Goal: Transaction & Acquisition: Book appointment/travel/reservation

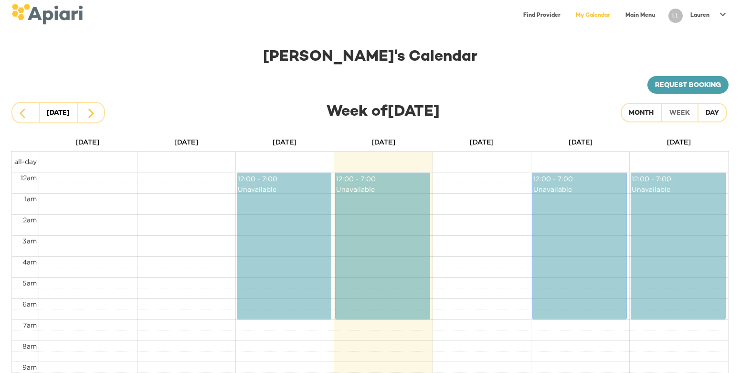
click at [710, 15] on div "Lauren" at bounding box center [700, 16] width 27 height 16
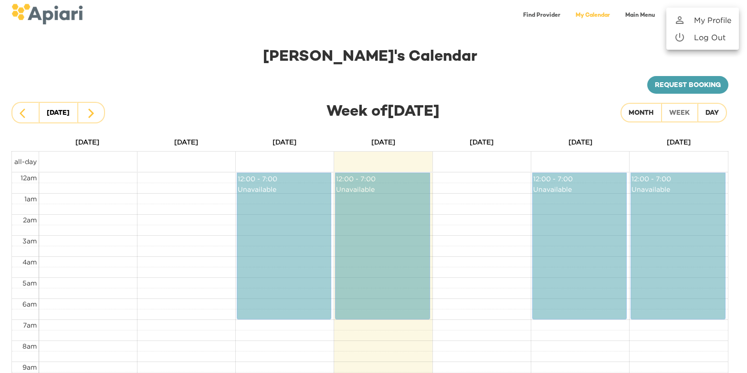
click at [710, 20] on p "My Profile" at bounding box center [712, 19] width 37 height 11
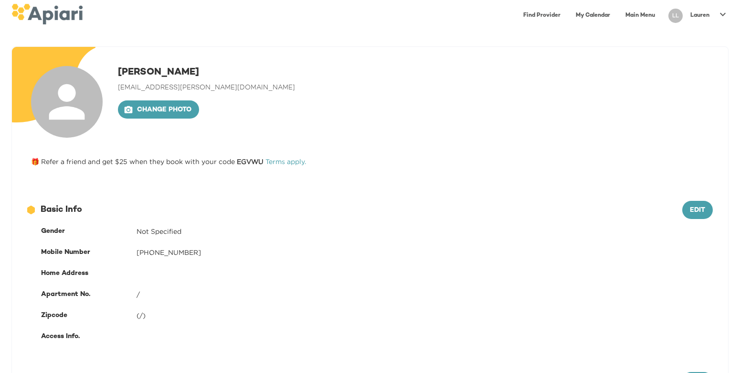
click at [544, 17] on link "Find Provider" at bounding box center [542, 16] width 49 height 20
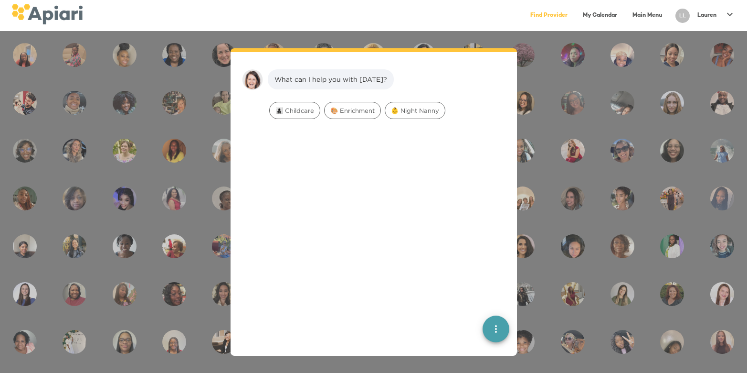
scroll to position [13, 0]
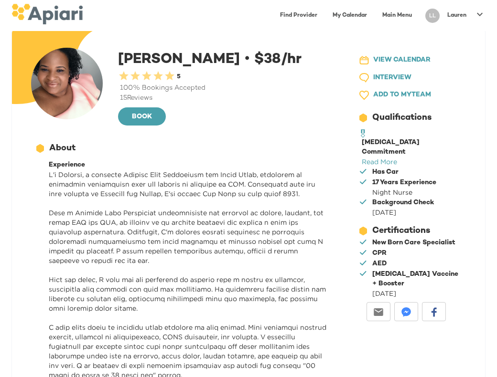
scroll to position [18, 0]
click at [397, 159] on link "Read More" at bounding box center [379, 162] width 35 height 7
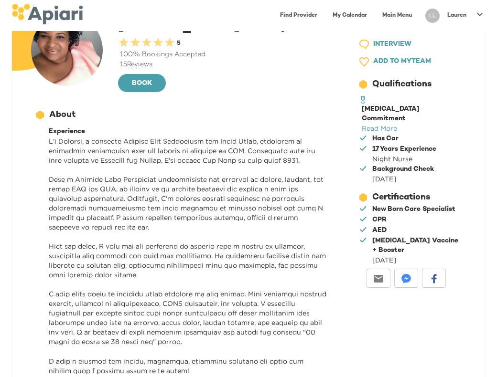
scroll to position [56, 0]
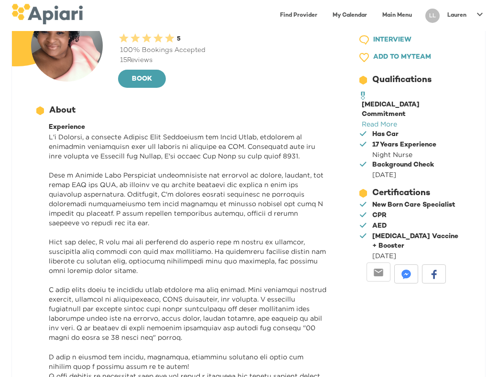
click at [384, 263] on div "Email" at bounding box center [378, 272] width 24 height 19
click at [377, 268] on img at bounding box center [378, 273] width 10 height 10
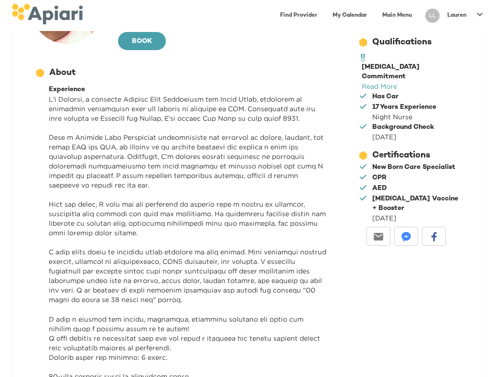
scroll to position [0, 0]
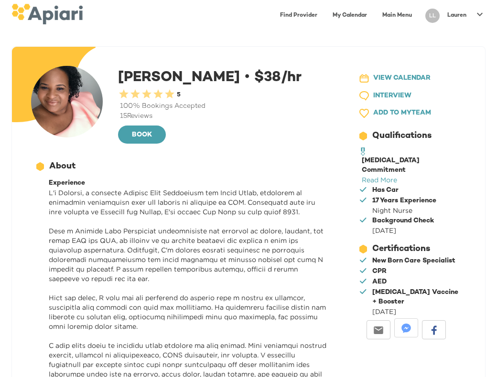
click at [407, 324] on img at bounding box center [406, 329] width 10 height 10
click at [235, 169] on div "12686743-09FA-4EEB-95D2-F2C0DBB3467E Created with sketchtool. About" at bounding box center [181, 166] width 292 height 12
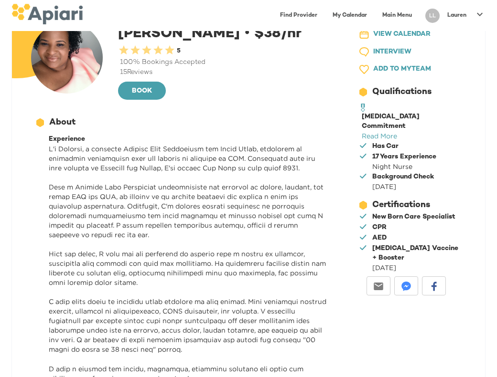
scroll to position [43, 0]
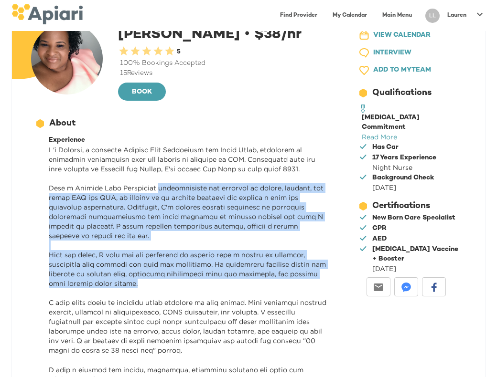
drag, startPoint x: 157, startPoint y: 186, endPoint x: 253, endPoint y: 284, distance: 137.1
click at [253, 284] on p at bounding box center [188, 288] width 278 height 287
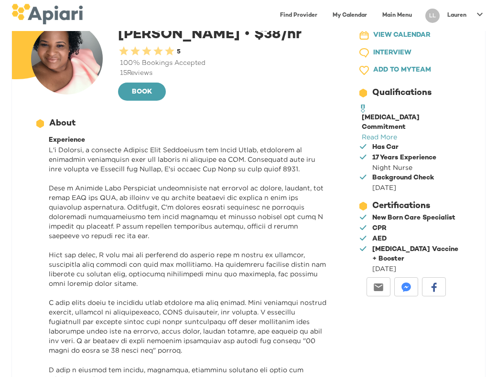
click at [250, 284] on p at bounding box center [188, 288] width 278 height 287
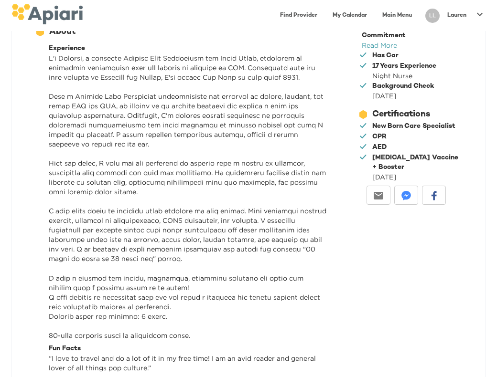
scroll to position [142, 0]
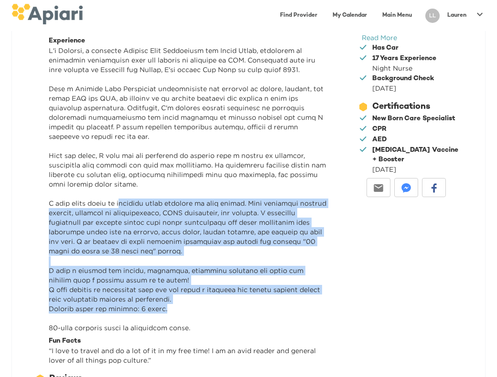
drag, startPoint x: 118, startPoint y: 206, endPoint x: 224, endPoint y: 307, distance: 145.9
click at [224, 307] on p at bounding box center [188, 189] width 278 height 287
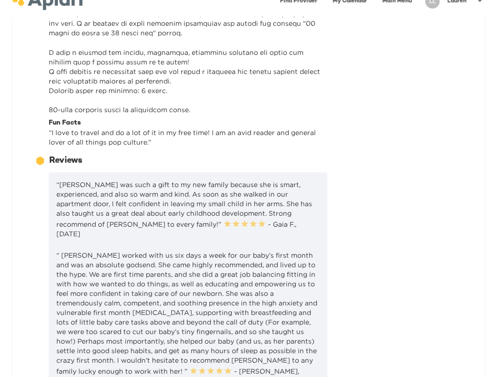
scroll to position [395, 0]
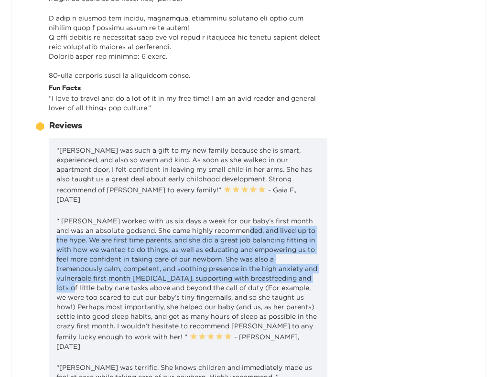
drag, startPoint x: 232, startPoint y: 221, endPoint x: 283, endPoint y: 273, distance: 73.3
click at [283, 273] on p "“ [PERSON_NAME] worked with us six days a week for our baby’s first month and w…" at bounding box center [187, 283] width 263 height 135
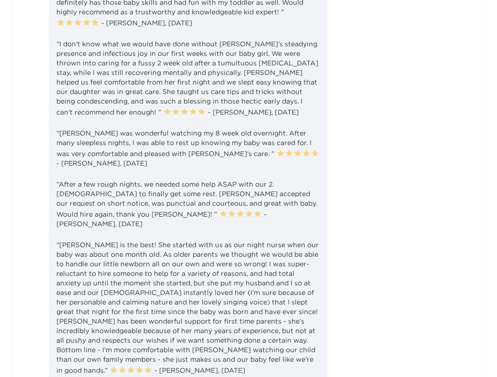
scroll to position [946, 0]
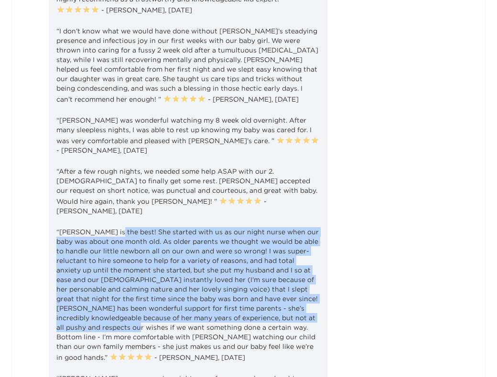
drag, startPoint x: 113, startPoint y: 205, endPoint x: 332, endPoint y: 288, distance: 234.7
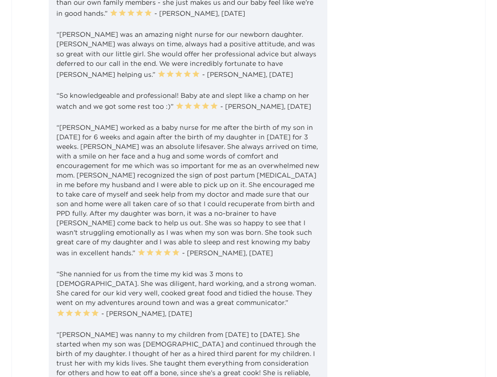
scroll to position [1311, 0]
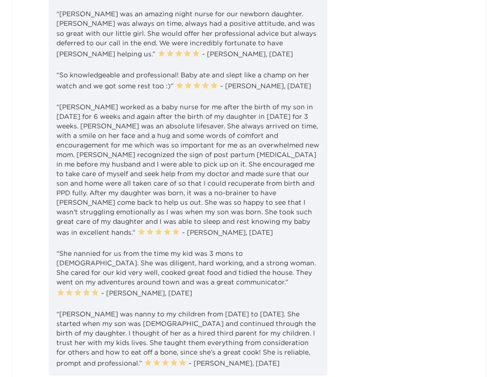
drag, startPoint x: 130, startPoint y: 93, endPoint x: 182, endPoint y: 119, distance: 58.7
click at [182, 119] on p "“[PERSON_NAME] worked as a baby nurse for me after the birth of my son in [DATE…" at bounding box center [187, 169] width 263 height 135
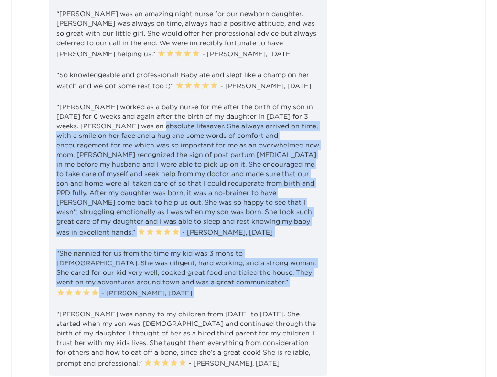
drag, startPoint x: 131, startPoint y: 104, endPoint x: 334, endPoint y: 260, distance: 256.1
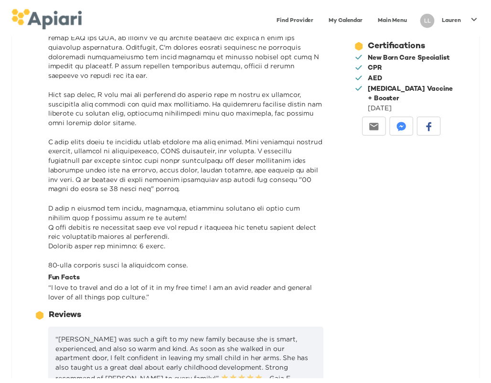
scroll to position [0, 0]
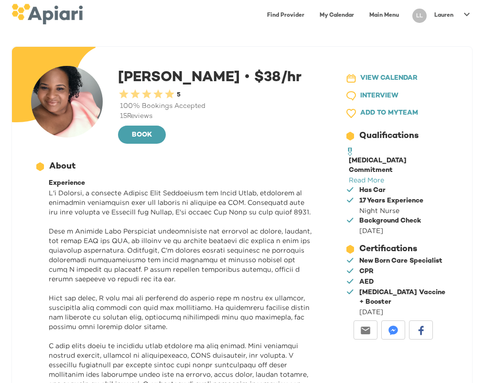
click at [285, 14] on link "Find Provider" at bounding box center [285, 16] width 49 height 20
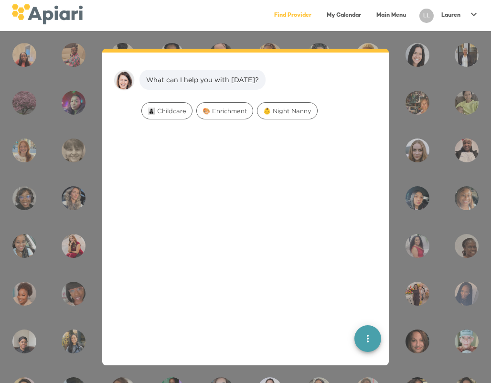
scroll to position [13, 0]
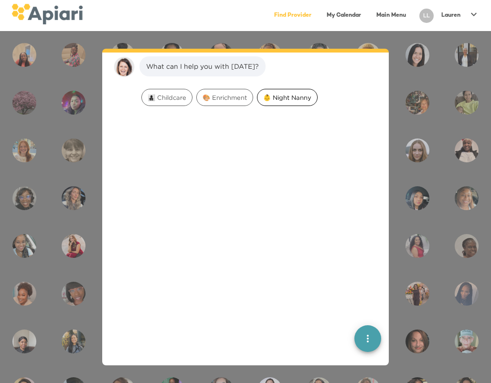
click at [298, 92] on div "👶 Night Nanny" at bounding box center [287, 97] width 61 height 17
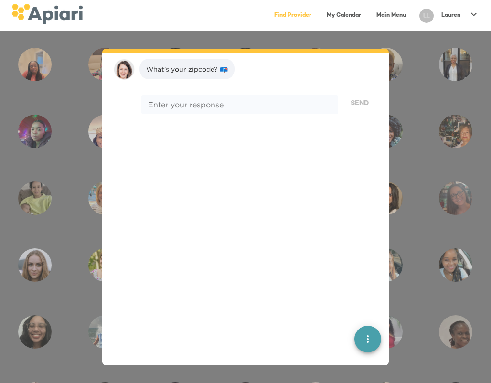
scroll to position [74, 0]
click at [181, 68] on div "What's your zipcode? 📪" at bounding box center [187, 67] width 82 height 10
click at [178, 107] on div "* Enter your response" at bounding box center [239, 102] width 197 height 19
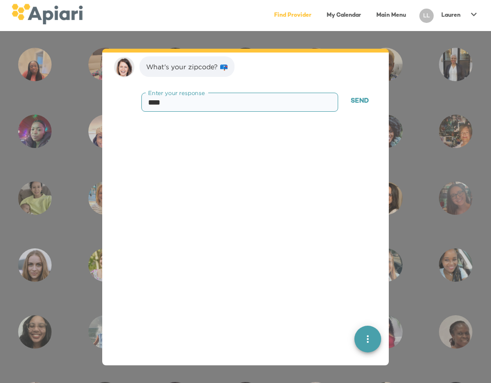
type textarea "*****"
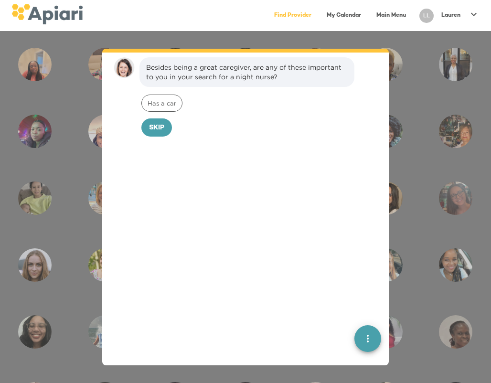
scroll to position [134, 0]
click at [163, 128] on span "Skip" at bounding box center [156, 127] width 15 height 12
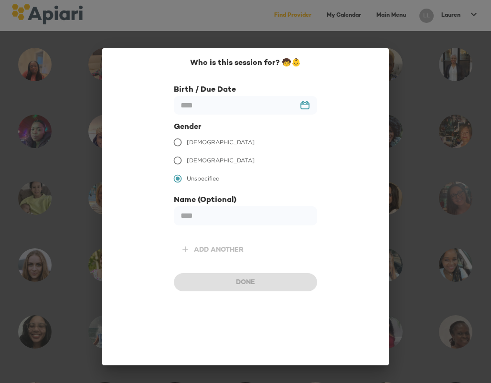
scroll to position [199, 0]
click at [306, 99] on input "text" at bounding box center [245, 105] width 143 height 19
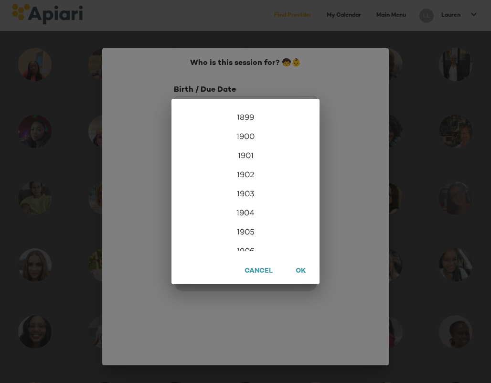
scroll to position [2312, 0]
click at [243, 243] on div "2026" at bounding box center [245, 241] width 148 height 19
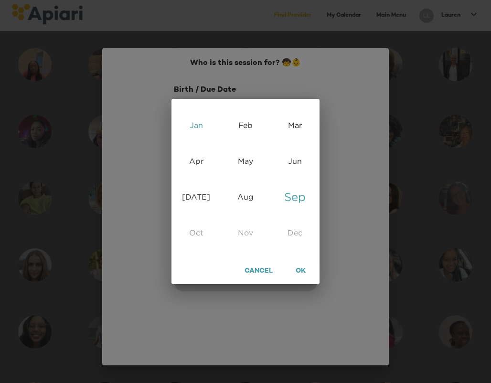
click at [181, 128] on div "Jan" at bounding box center [195, 125] width 49 height 36
type input "**********"
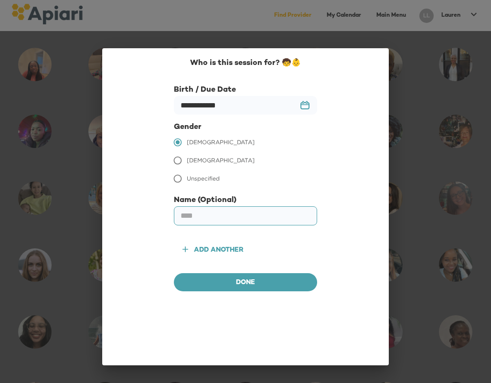
click at [252, 213] on input "text" at bounding box center [245, 215] width 143 height 19
type input "**********"
click at [254, 287] on span "Done" at bounding box center [245, 283] width 128 height 12
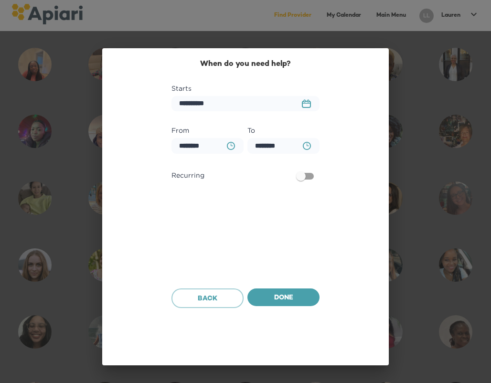
scroll to position [260, 0]
click at [301, 103] on button "23979DC4-A7E4-489C-88E7-37869341D308 Created with sketchtool." at bounding box center [306, 104] width 21 height 20
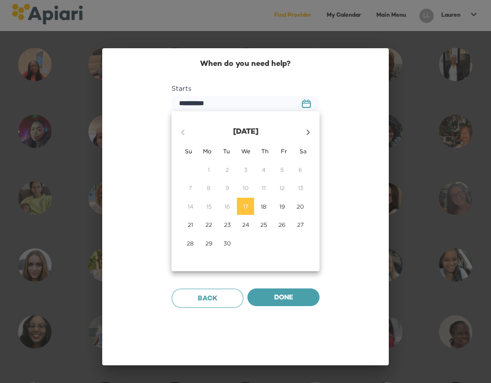
click at [305, 133] on icon "button" at bounding box center [307, 132] width 11 height 11
click at [209, 190] on p "5" at bounding box center [208, 188] width 3 height 8
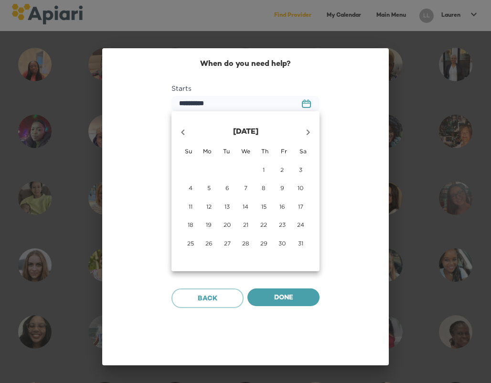
type input "**********"
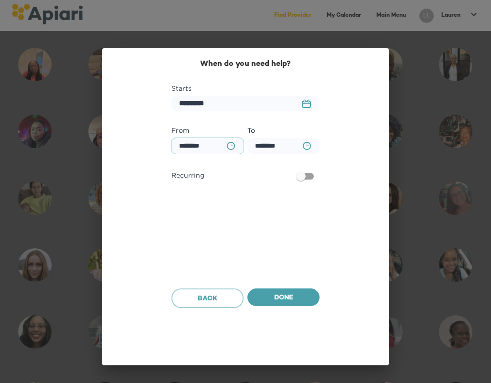
click at [213, 147] on input "********" at bounding box center [207, 146] width 72 height 16
click at [233, 146] on icon "BA0D2328-0349-4FFE-B945-982DA367CA30 Created with sketchtool." at bounding box center [231, 146] width 8 height 8
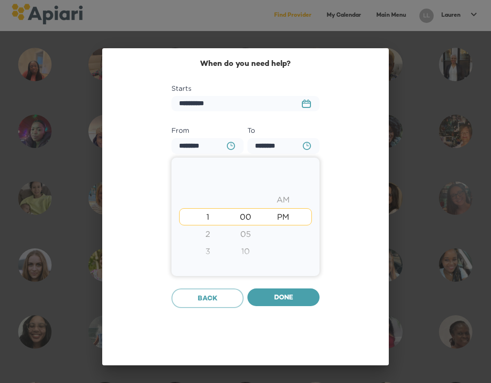
type input "********"
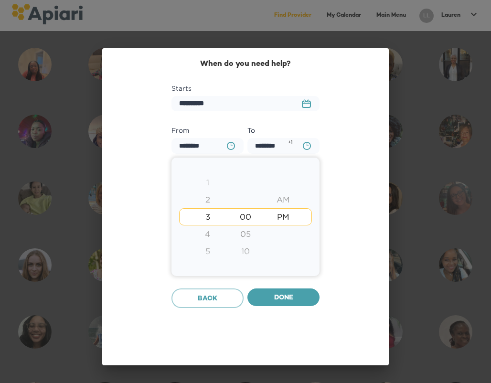
type input "********"
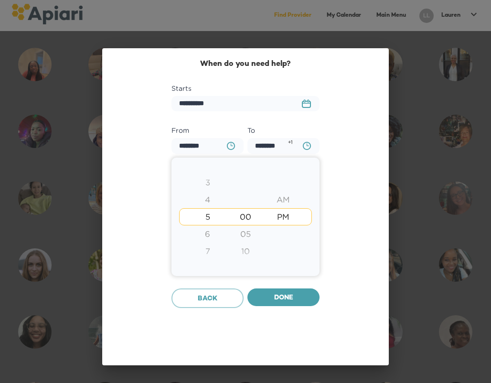
type input "********"
click at [208, 250] on div "9" at bounding box center [208, 251] width 38 height 17
type input "********"
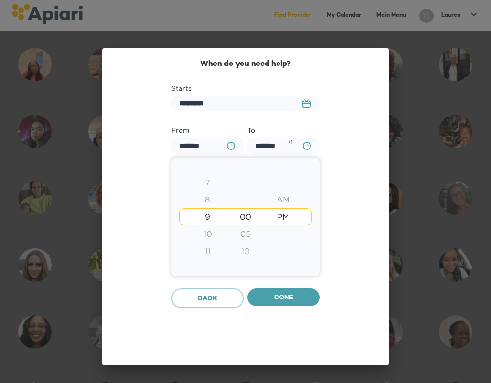
click at [367, 192] on div at bounding box center [245, 191] width 491 height 383
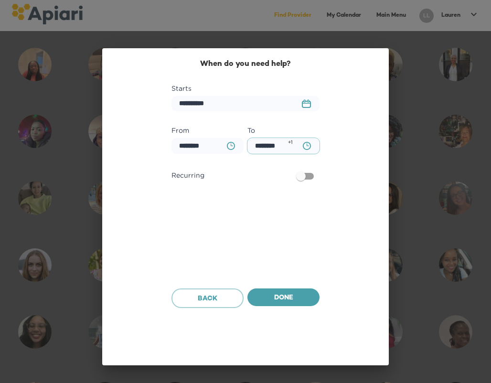
click at [267, 146] on input "********" at bounding box center [283, 146] width 72 height 16
click at [373, 174] on div "**********" at bounding box center [246, 184] width 264 height 252
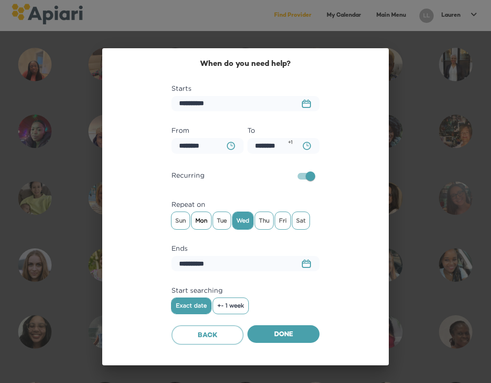
click at [203, 222] on span "Mon" at bounding box center [202, 220] width 20 height 14
click at [218, 223] on span "Tue" at bounding box center [222, 220] width 18 height 14
click at [277, 223] on span "Fri" at bounding box center [282, 220] width 15 height 14
click at [299, 222] on span "Sat" at bounding box center [300, 220] width 17 height 14
click at [298, 336] on span "Done" at bounding box center [283, 335] width 57 height 12
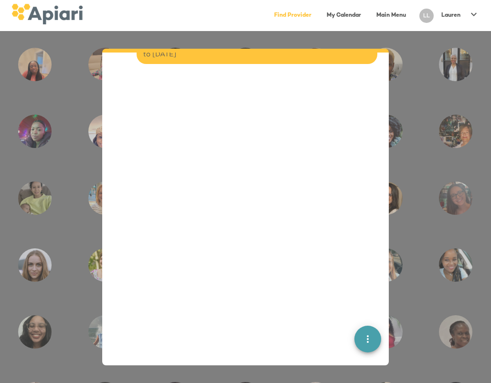
scroll to position [330, 0]
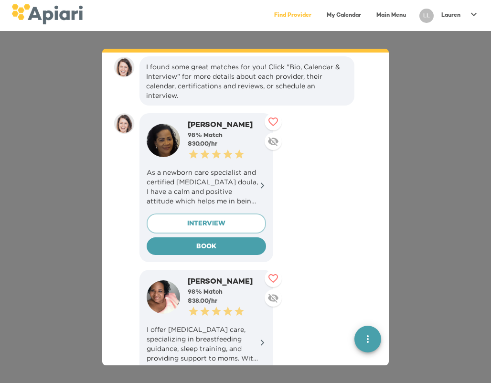
click at [215, 176] on p "As a newborn care specialist and certified [MEDICAL_DATA] doula, I have a calm …" at bounding box center [206, 187] width 119 height 38
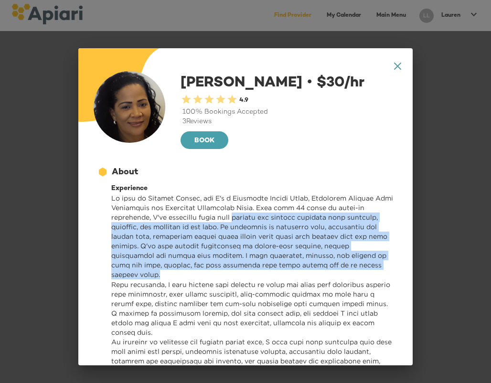
drag, startPoint x: 231, startPoint y: 217, endPoint x: 329, endPoint y: 277, distance: 114.3
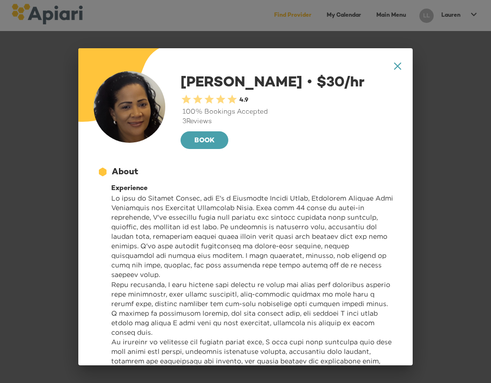
click at [394, 66] on icon at bounding box center [397, 66] width 7 height 7
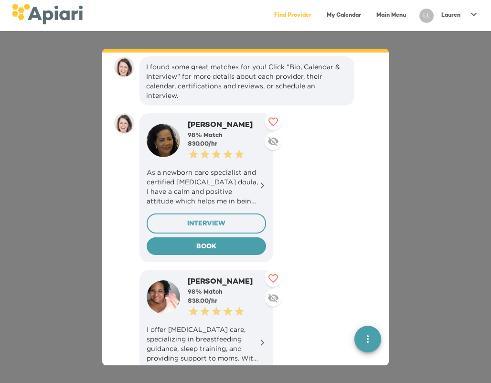
click at [225, 220] on span "INTERVIEW" at bounding box center [206, 224] width 103 height 12
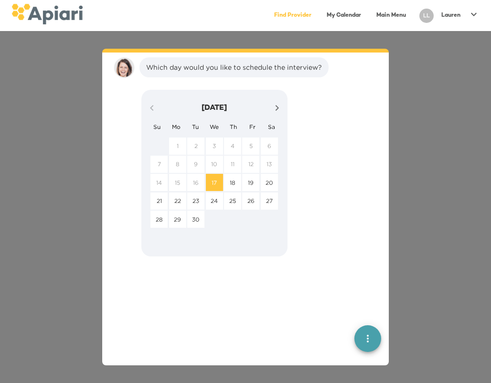
scroll to position [973, 0]
click at [255, 181] on span "19" at bounding box center [250, 182] width 17 height 8
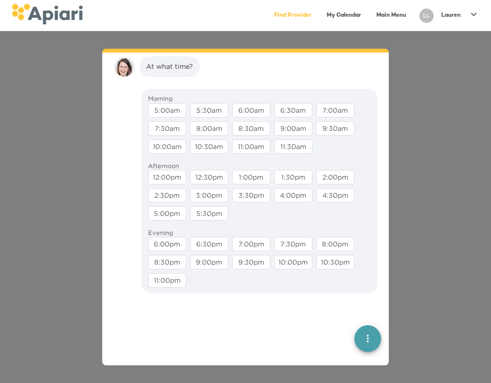
scroll to position [1034, 0]
click at [162, 213] on div "5:00pm" at bounding box center [167, 213] width 38 height 14
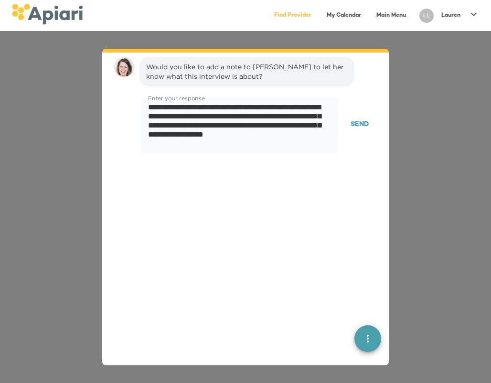
scroll to position [1094, 0]
click at [355, 126] on span "Send" at bounding box center [360, 125] width 18 height 12
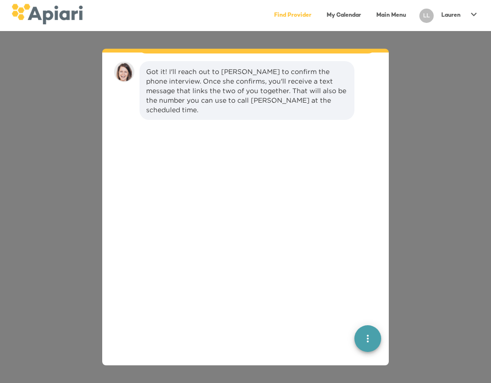
scroll to position [1188, 0]
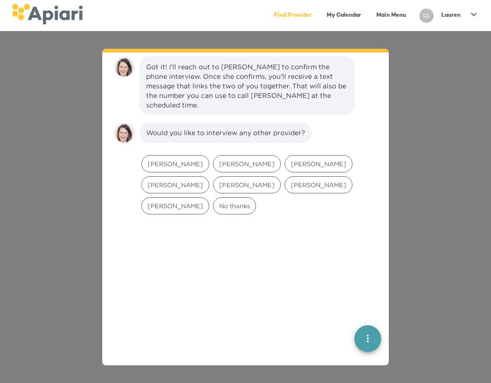
click at [364, 338] on icon "quick menu" at bounding box center [367, 338] width 11 height 11
click at [325, 274] on div "Back to main menu" at bounding box center [316, 277] width 75 height 19
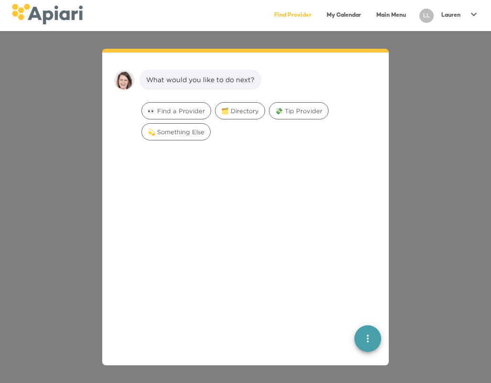
scroll to position [13, 0]
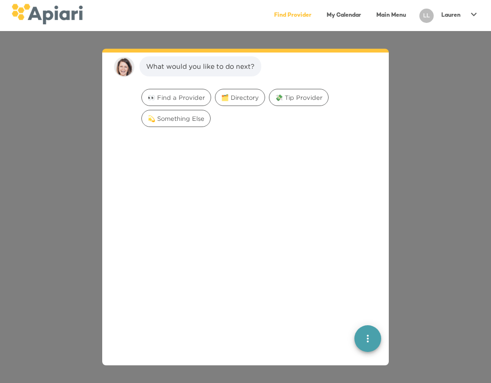
click at [459, 136] on div "What would you like to do next? 👀 Find a Provider 🗂️ Directory 💸 Tip Provider 💫…" at bounding box center [245, 207] width 491 height 352
click at [63, 112] on div "What would you like to do next? 👀 Find a Provider 🗂️ Directory 💸 Tip Provider 💫…" at bounding box center [245, 207] width 491 height 352
click at [170, 98] on span "👀 Find a Provider" at bounding box center [176, 97] width 69 height 9
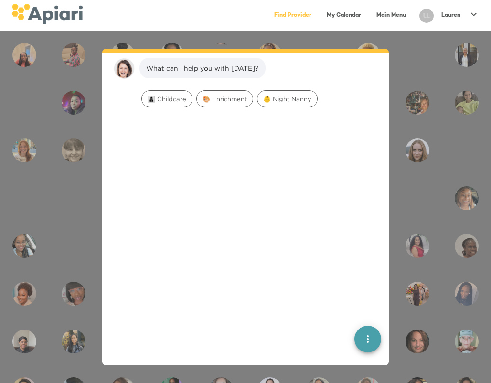
scroll to position [74, 0]
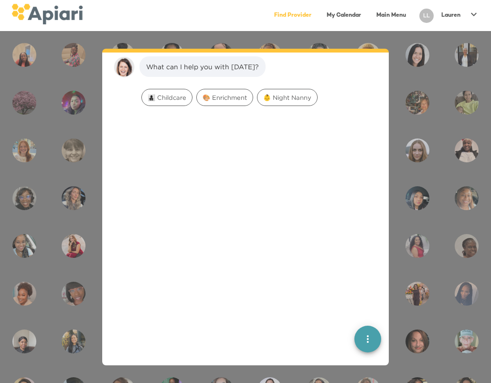
click at [441, 55] on div "What would you like to do next? 👀 Find a Provider What can I help you with [DAT…" at bounding box center [245, 207] width 491 height 352
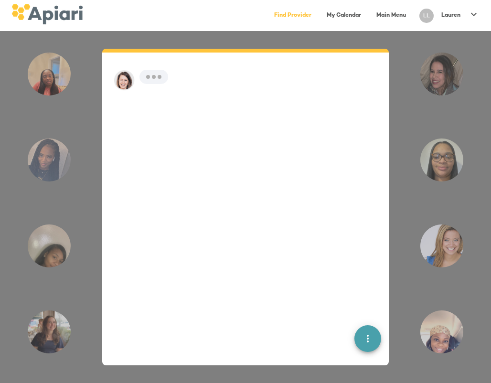
scroll to position [13, 0]
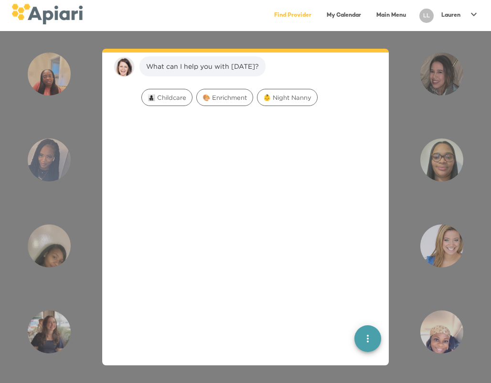
click at [223, 20] on div "Find Provider My Calendar Main Menu LL Lauren" at bounding box center [281, 16] width 397 height 20
click at [359, 328] on button "quick menu" at bounding box center [367, 338] width 27 height 27
click at [312, 274] on div "Back to main menu" at bounding box center [316, 277] width 75 height 19
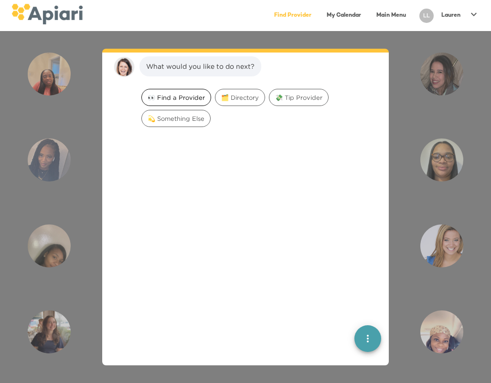
click at [181, 99] on span "👀 Find a Provider" at bounding box center [176, 97] width 69 height 9
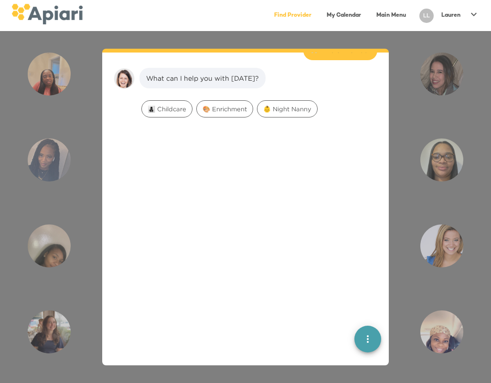
scroll to position [74, 0]
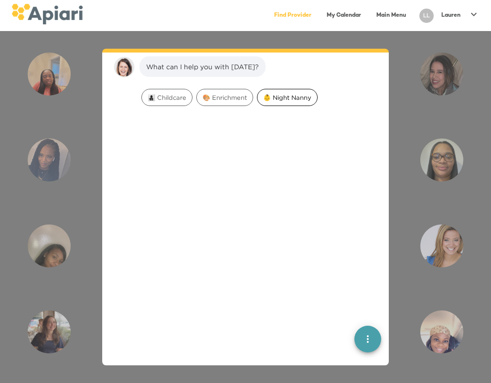
click at [276, 102] on div "👶 Night Nanny" at bounding box center [287, 97] width 61 height 17
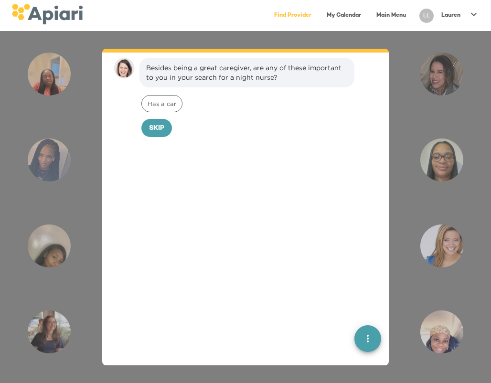
scroll to position [134, 0]
click at [150, 124] on span "Skip" at bounding box center [156, 127] width 15 height 12
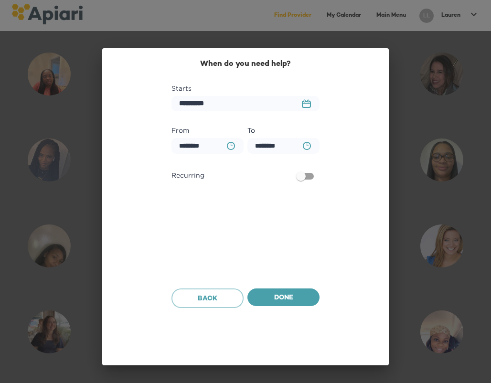
scroll to position [199, 0]
click at [454, 18] on div "**********" at bounding box center [245, 191] width 491 height 383
click at [459, 15] on div "**********" at bounding box center [245, 191] width 491 height 383
click at [197, 288] on div "Back" at bounding box center [208, 299] width 76 height 24
click at [197, 293] on span "Back" at bounding box center [208, 299] width 56 height 12
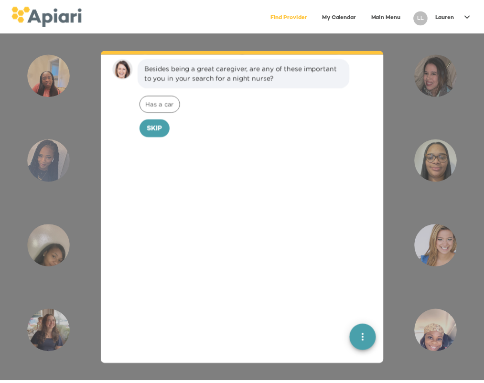
scroll to position [134, 0]
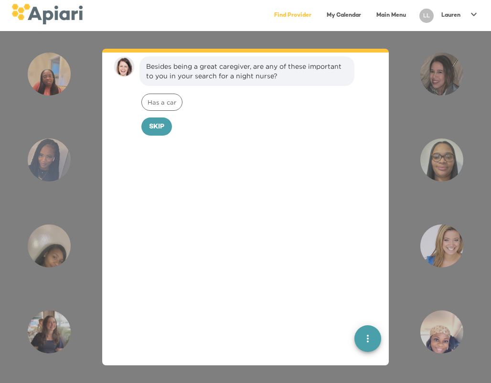
click at [464, 13] on div "Lauren" at bounding box center [451, 16] width 27 height 16
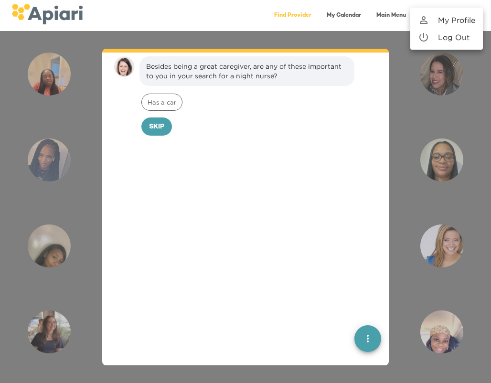
click at [464, 16] on p "My Profile" at bounding box center [456, 19] width 37 height 11
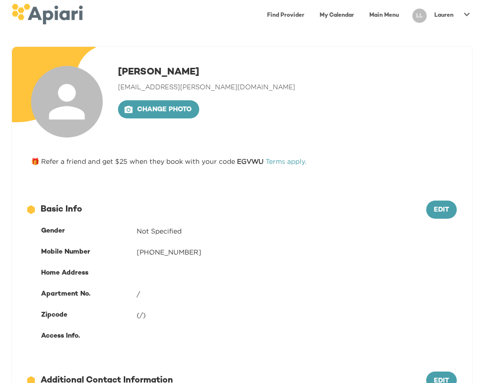
click at [277, 24] on link "Find Provider" at bounding box center [285, 16] width 49 height 20
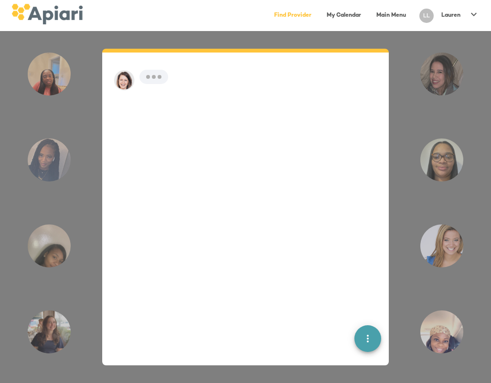
scroll to position [13, 0]
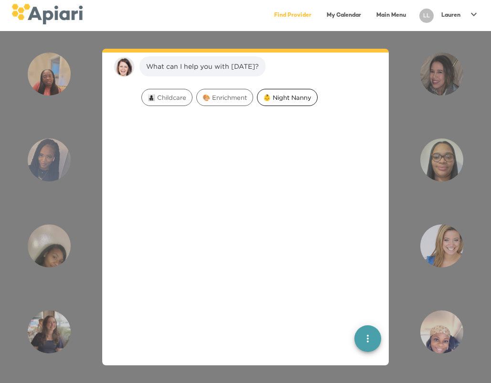
click at [299, 100] on span "👶 Night Nanny" at bounding box center [287, 97] width 60 height 9
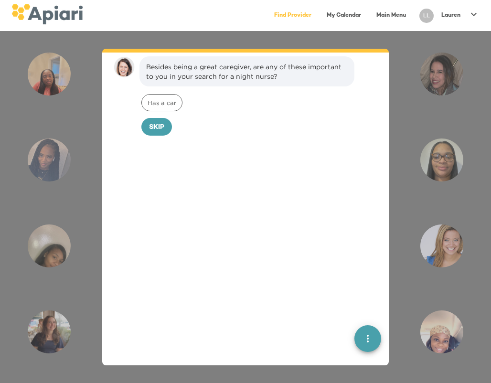
scroll to position [74, 0]
click at [150, 133] on span "Skip" at bounding box center [156, 128] width 15 height 12
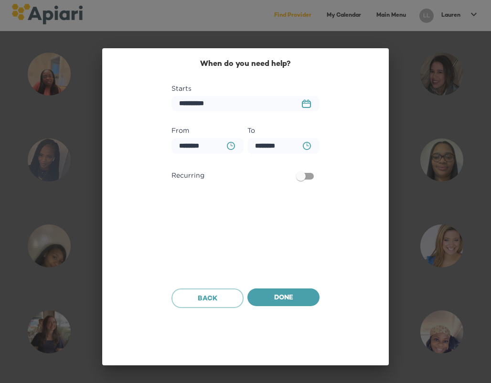
scroll to position [139, 0]
click at [247, 104] on input "**********" at bounding box center [245, 104] width 148 height 16
click at [312, 105] on button "23979DC4-A7E4-489C-88E7-37869341D308 Created with sketchtool." at bounding box center [306, 104] width 21 height 20
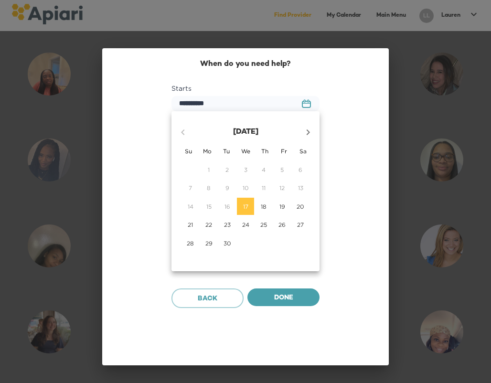
click at [309, 134] on icon "button" at bounding box center [307, 132] width 11 height 11
click at [309, 133] on icon "button" at bounding box center [307, 132] width 11 height 11
click at [307, 130] on icon "button" at bounding box center [308, 132] width 3 height 6
click at [208, 192] on p "5" at bounding box center [208, 188] width 3 height 8
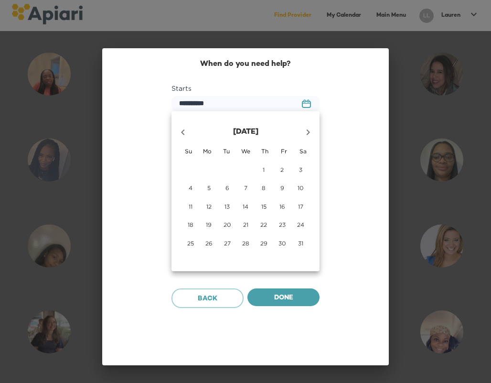
type input "**********"
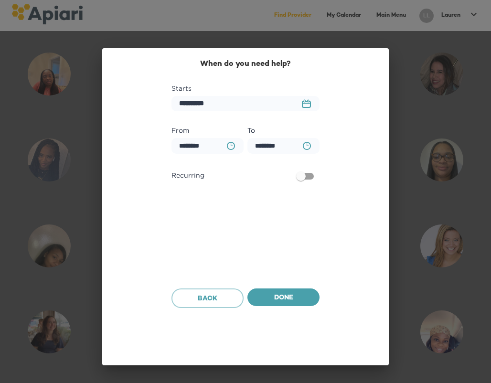
click at [237, 146] on button "BA0D2328-0349-4FFE-B945-982DA367CA30 Created with sketchtool." at bounding box center [231, 146] width 20 height 20
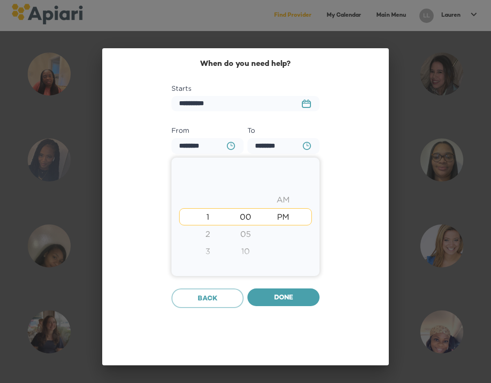
type input "********"
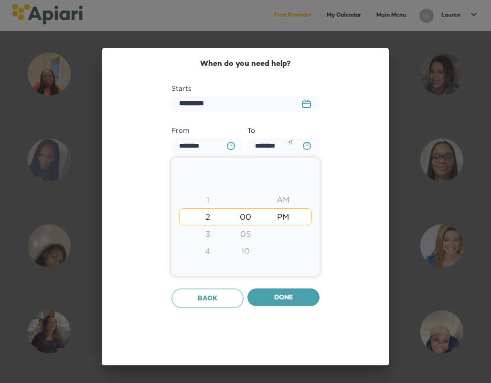
type input "********"
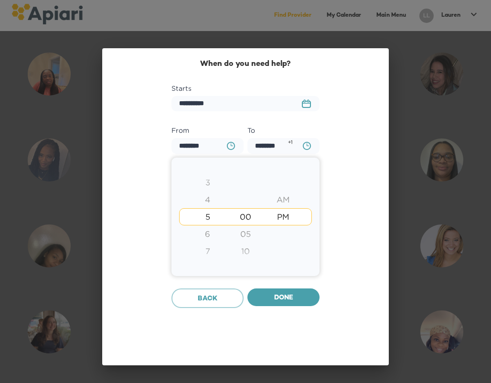
type input "********"
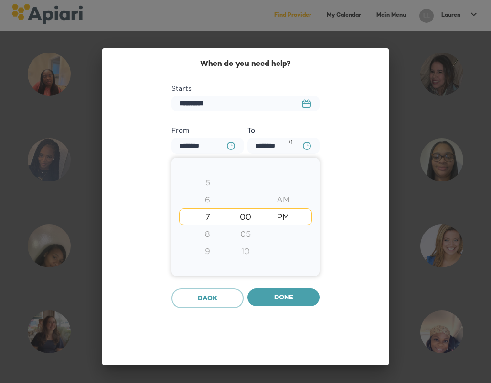
type input "********"
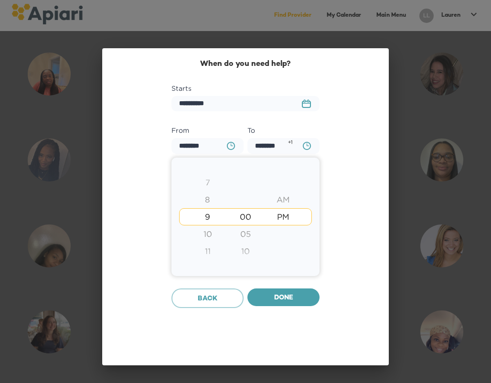
type input "********"
click at [341, 147] on div at bounding box center [245, 191] width 491 height 383
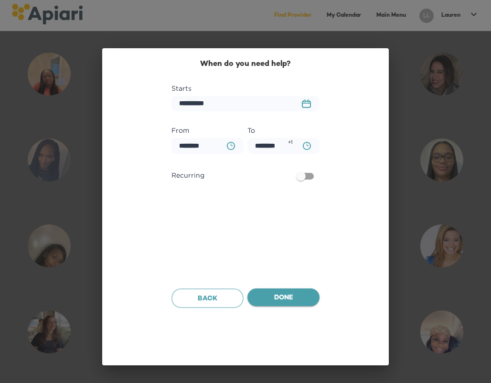
click at [282, 294] on span "Done" at bounding box center [283, 298] width 57 height 12
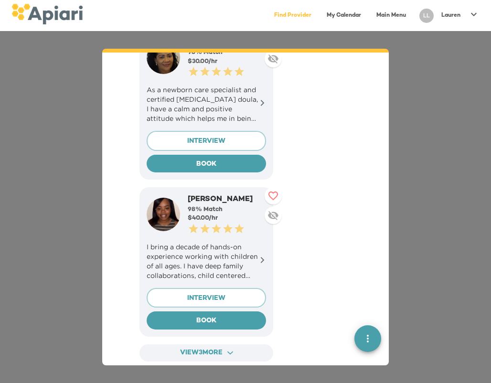
scroll to position [595, 0]
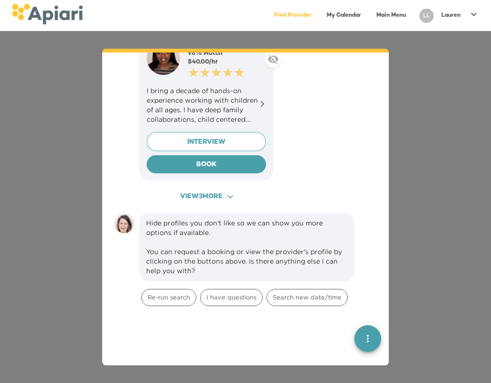
click at [235, 198] on span "View 3 more ACAF9A9D-F959-4453-8A96-698DF63F3F06 Created with sketchtool." at bounding box center [206, 197] width 117 height 12
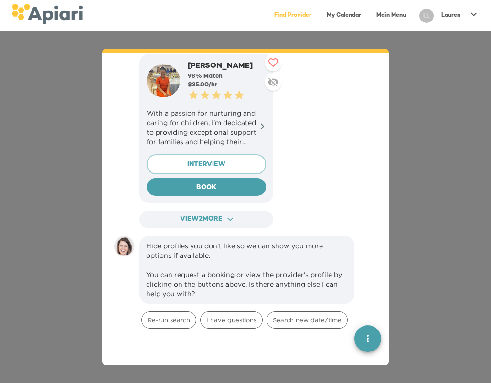
scroll to position [1086, 0]
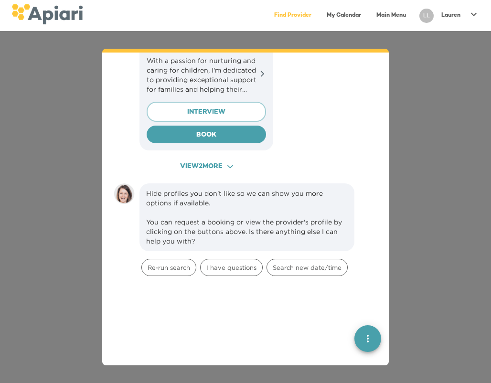
click at [230, 163] on span "View 2 more ACAF9A9D-F959-4453-8A96-698DF63F3F06 Created with sketchtool." at bounding box center [206, 167] width 117 height 12
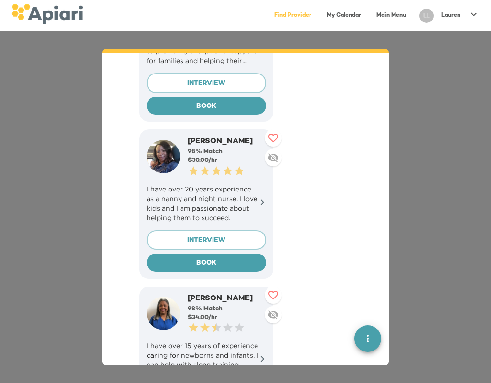
scroll to position [1047, 0]
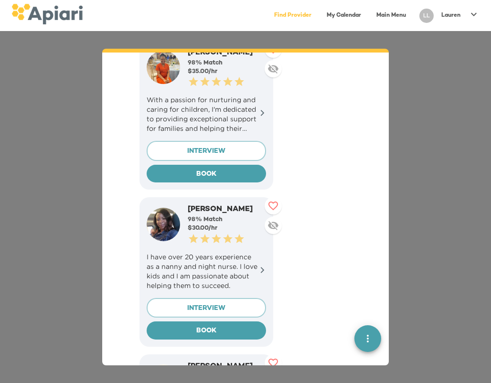
click at [161, 226] on img at bounding box center [163, 224] width 33 height 33
click at [251, 262] on p "I have over 20 years experience as a nanny and night nurse. I love kids and I a…" at bounding box center [206, 271] width 119 height 38
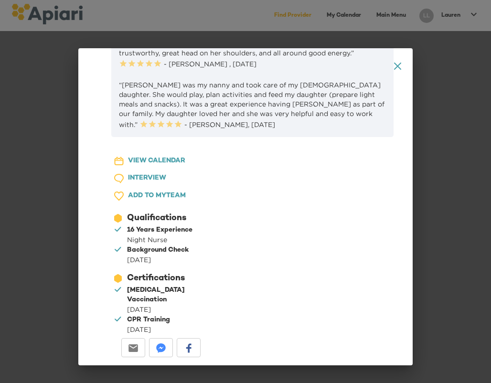
scroll to position [764, 0]
click at [394, 66] on icon "A1D20667-DBDC-461F-895E-AC602C3246CF Created with sketchtool." at bounding box center [397, 66] width 7 height 7
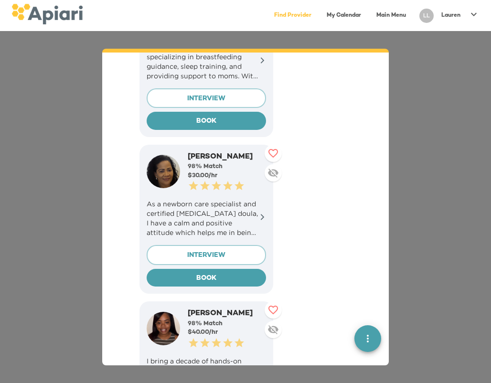
scroll to position [324, 0]
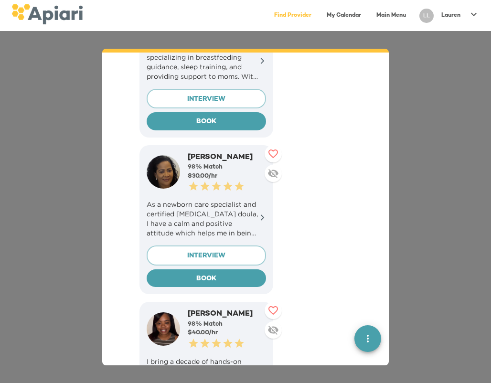
click at [236, 208] on p "As a newborn care specialist and certified [MEDICAL_DATA] doula, I have a calm …" at bounding box center [206, 219] width 119 height 38
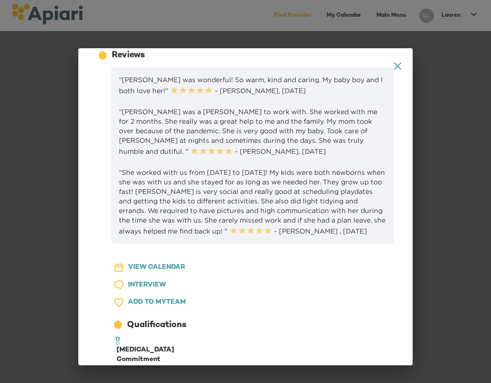
scroll to position [644, 0]
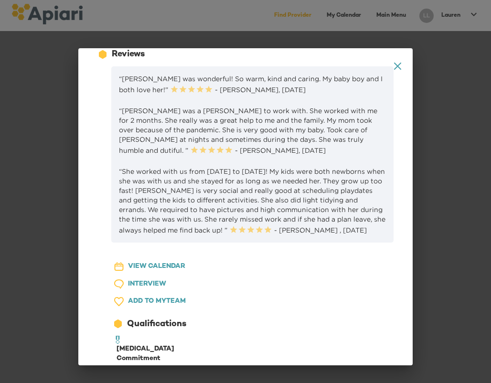
click at [394, 68] on icon "A1D20667-DBDC-461F-895E-AC602C3246CF Created with sketchtool." at bounding box center [397, 66] width 7 height 7
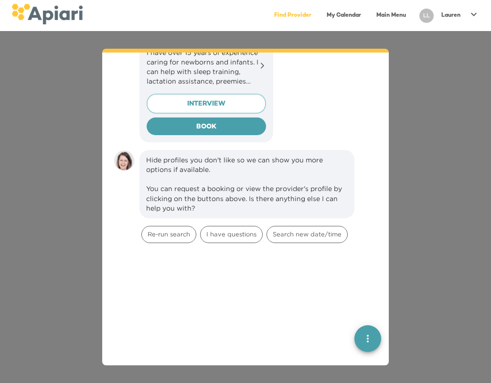
scroll to position [1421, 0]
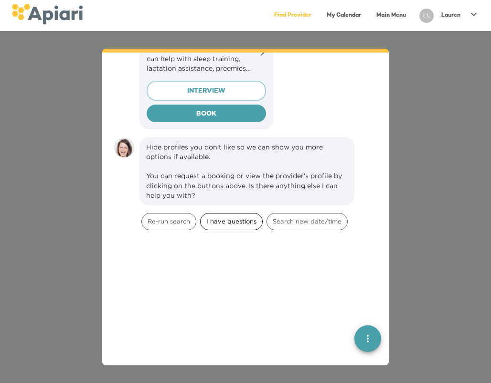
click at [244, 222] on span "I have questions" at bounding box center [232, 221] width 62 height 9
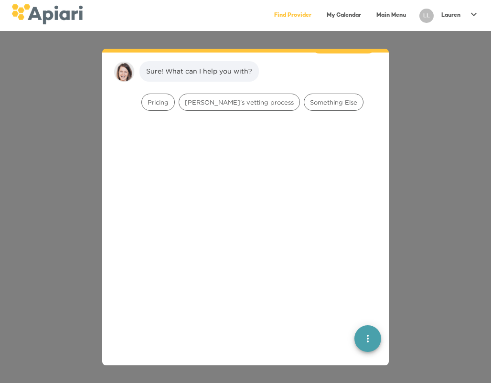
scroll to position [1605, 0]
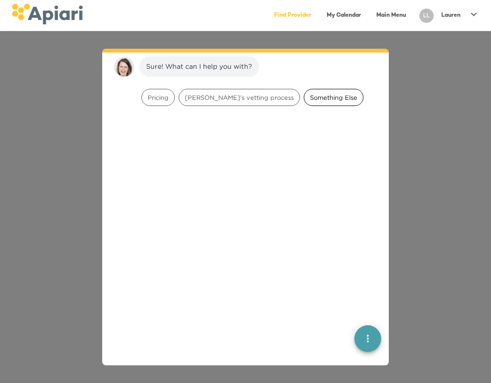
click at [319, 94] on span "Something Else" at bounding box center [333, 97] width 59 height 9
click at [176, 96] on span "Talk to someone" at bounding box center [172, 97] width 61 height 9
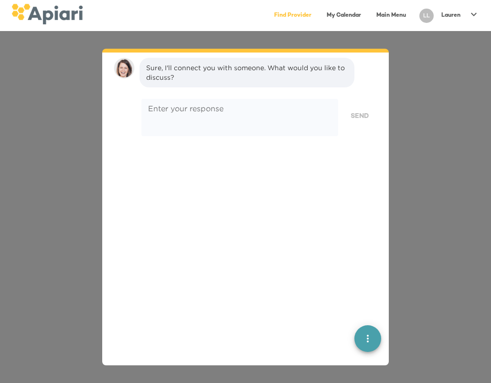
scroll to position [1726, 0]
